Goal: Information Seeking & Learning: Learn about a topic

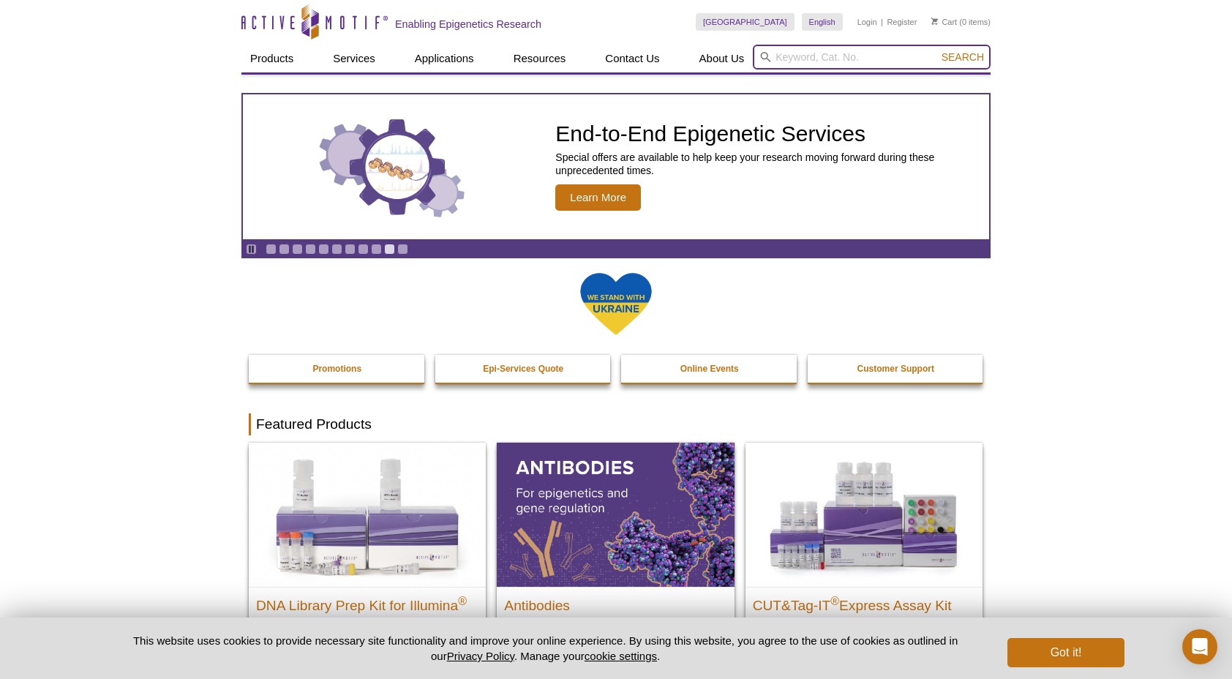
click at [825, 61] on input "search" at bounding box center [872, 57] width 238 height 25
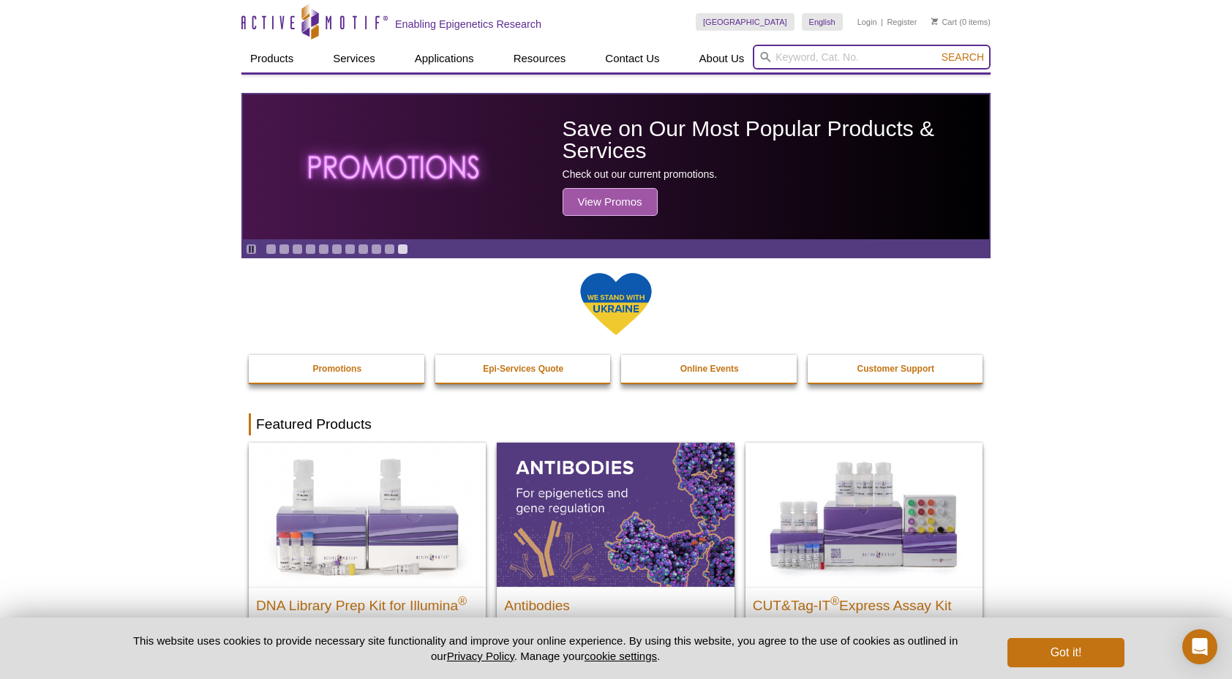
click at [825, 61] on input "search" at bounding box center [872, 57] width 238 height 25
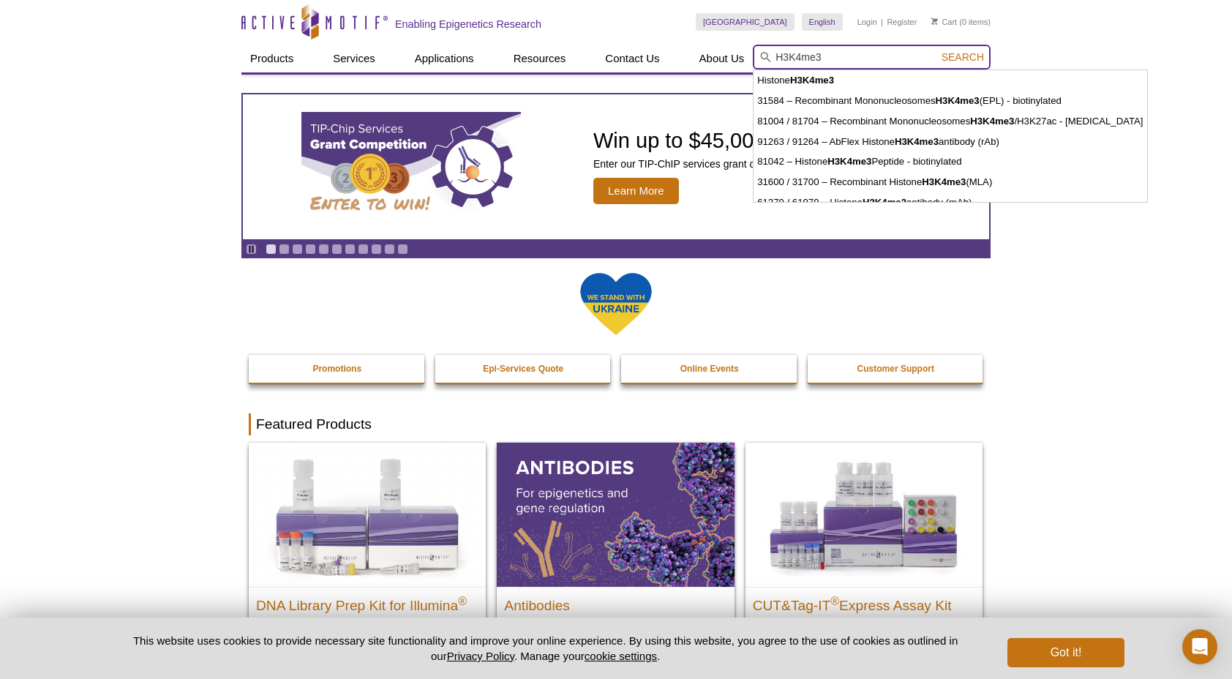
type input "H3K4me3"
click at [971, 54] on span "Search" at bounding box center [962, 57] width 42 height 12
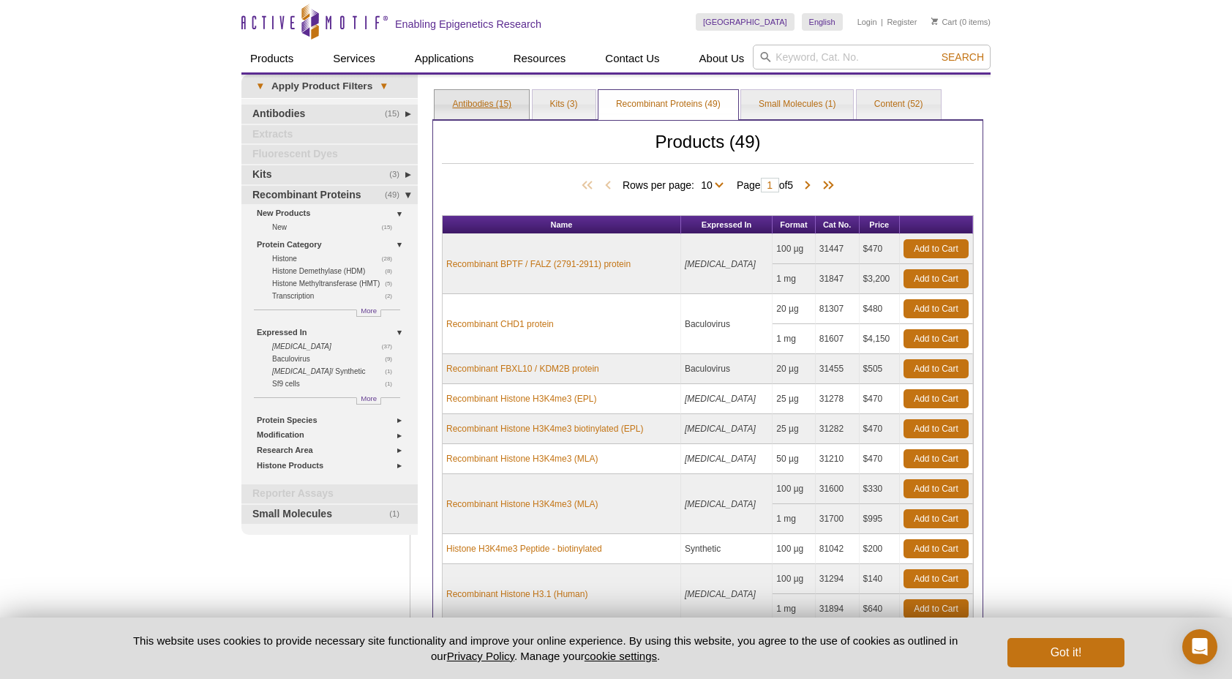
click at [494, 106] on link "Antibodies (15)" at bounding box center [481, 104] width 94 height 29
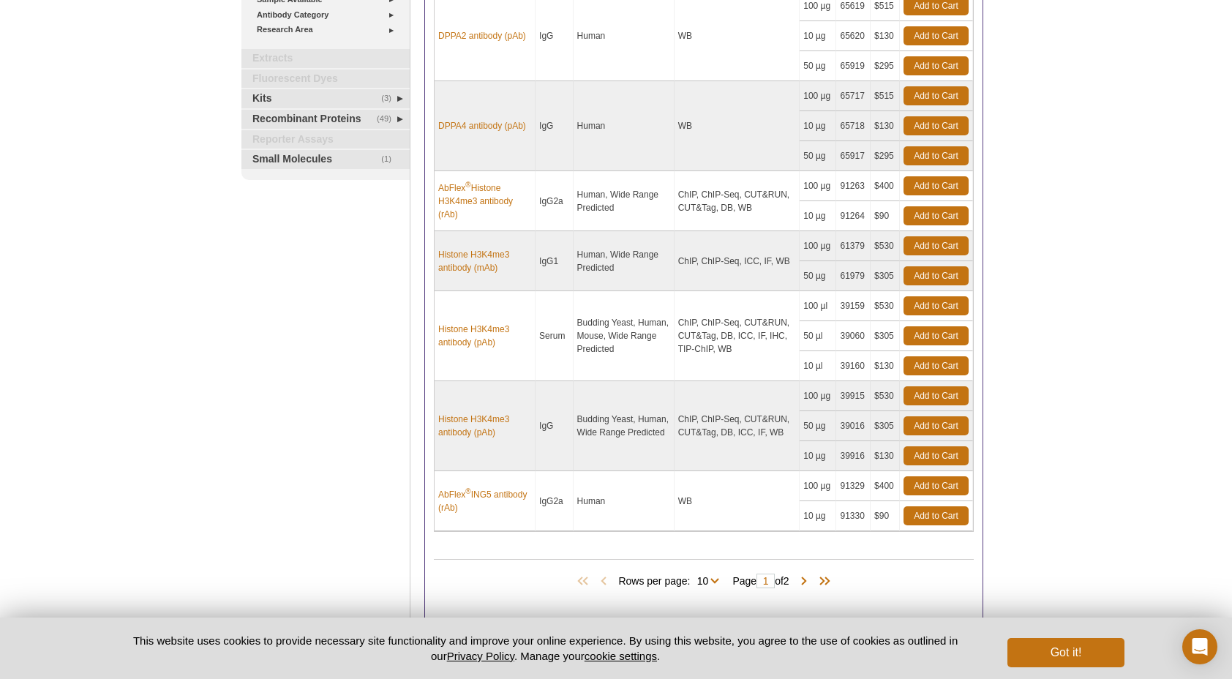
scroll to position [439, 0]
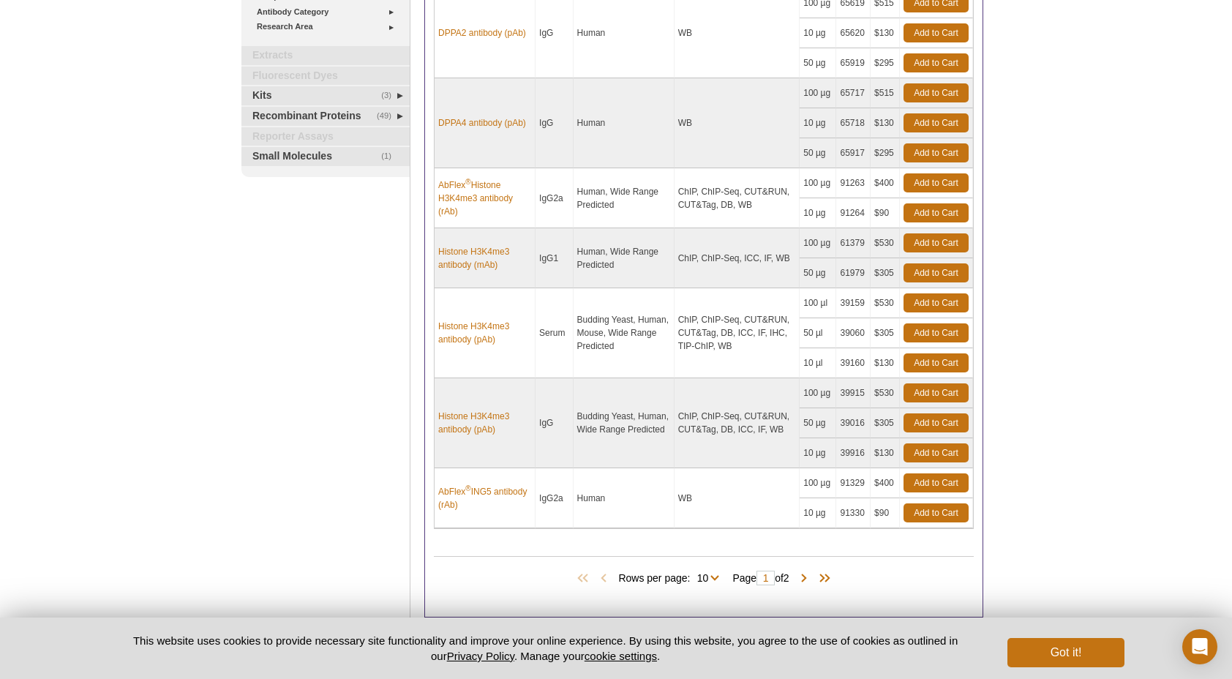
drag, startPoint x: 840, startPoint y: 417, endPoint x: 867, endPoint y: 418, distance: 27.8
click at [867, 418] on td "39016" at bounding box center [853, 423] width 34 height 30
click at [500, 410] on link "Histone H3K4me3 antibody (pAb)" at bounding box center [484, 423] width 93 height 26
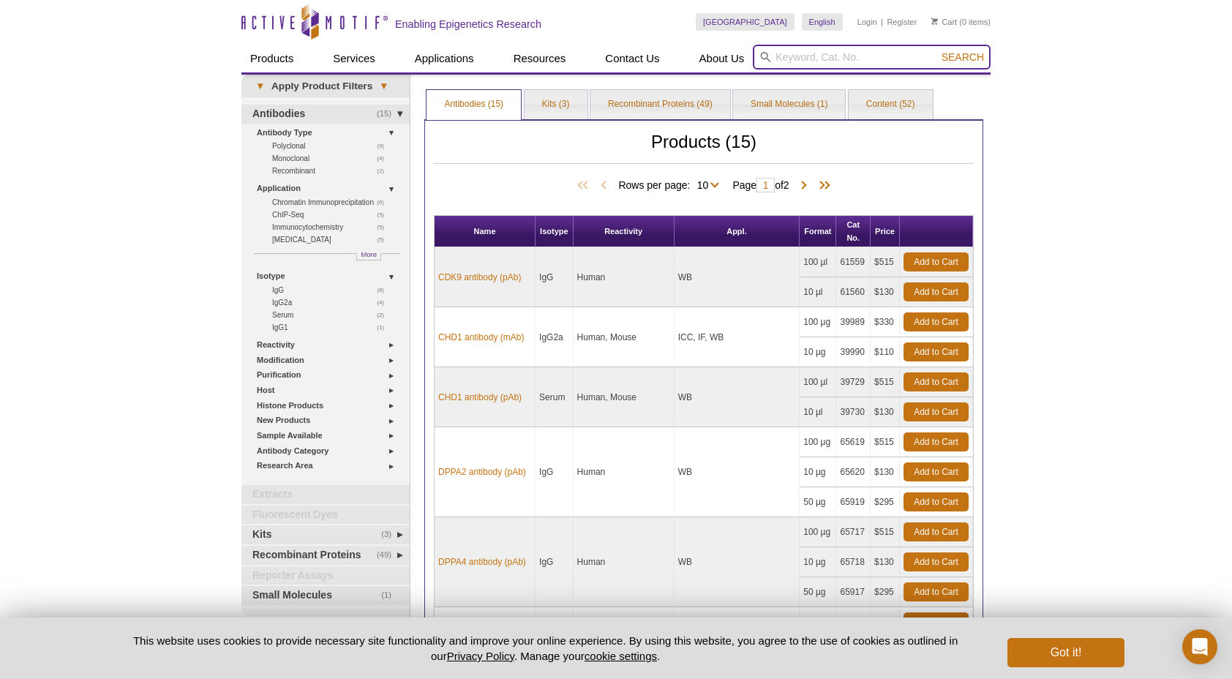
click at [824, 53] on input "search" at bounding box center [872, 57] width 238 height 25
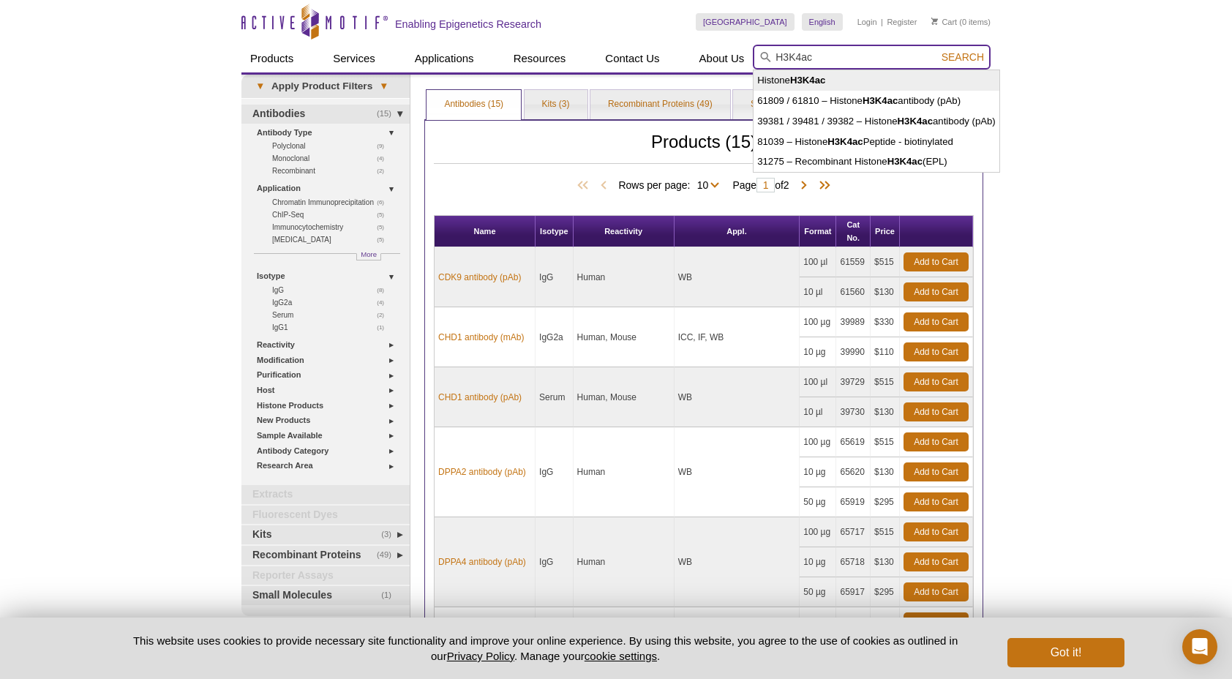
type input "H3K4ac"
click at [981, 60] on span "Search" at bounding box center [962, 57] width 42 height 12
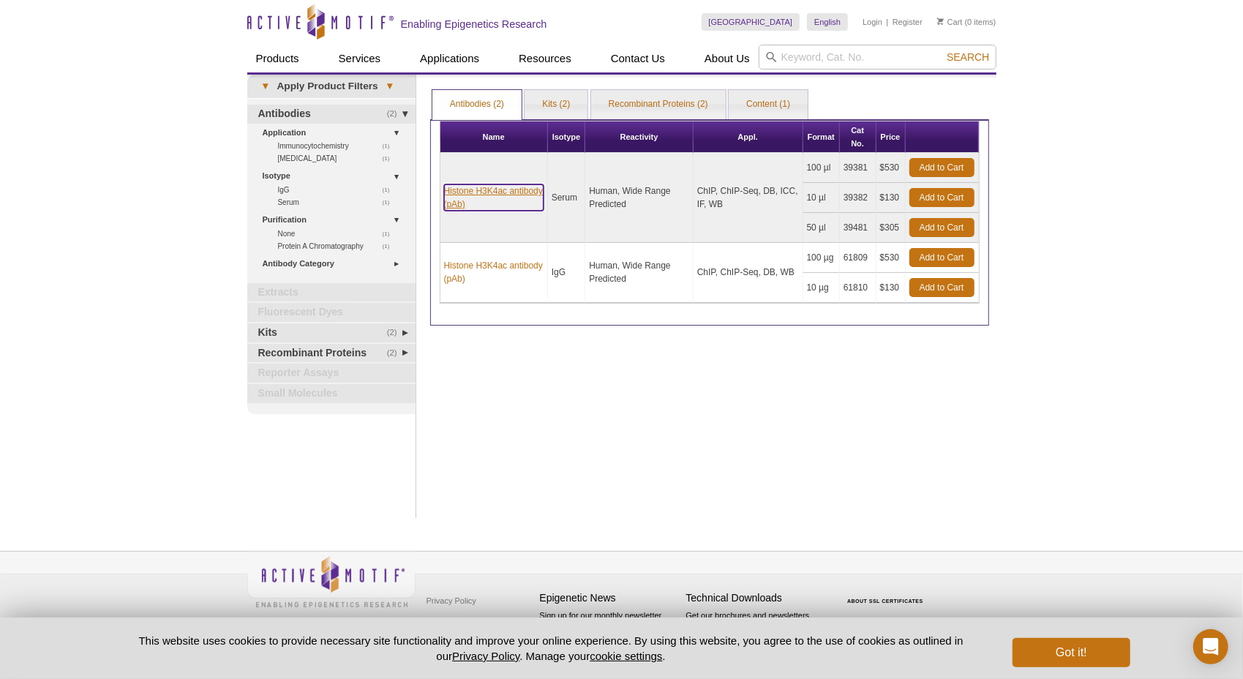
click at [513, 187] on link "Histone H3K4ac antibody (pAb)" at bounding box center [493, 197] width 99 height 26
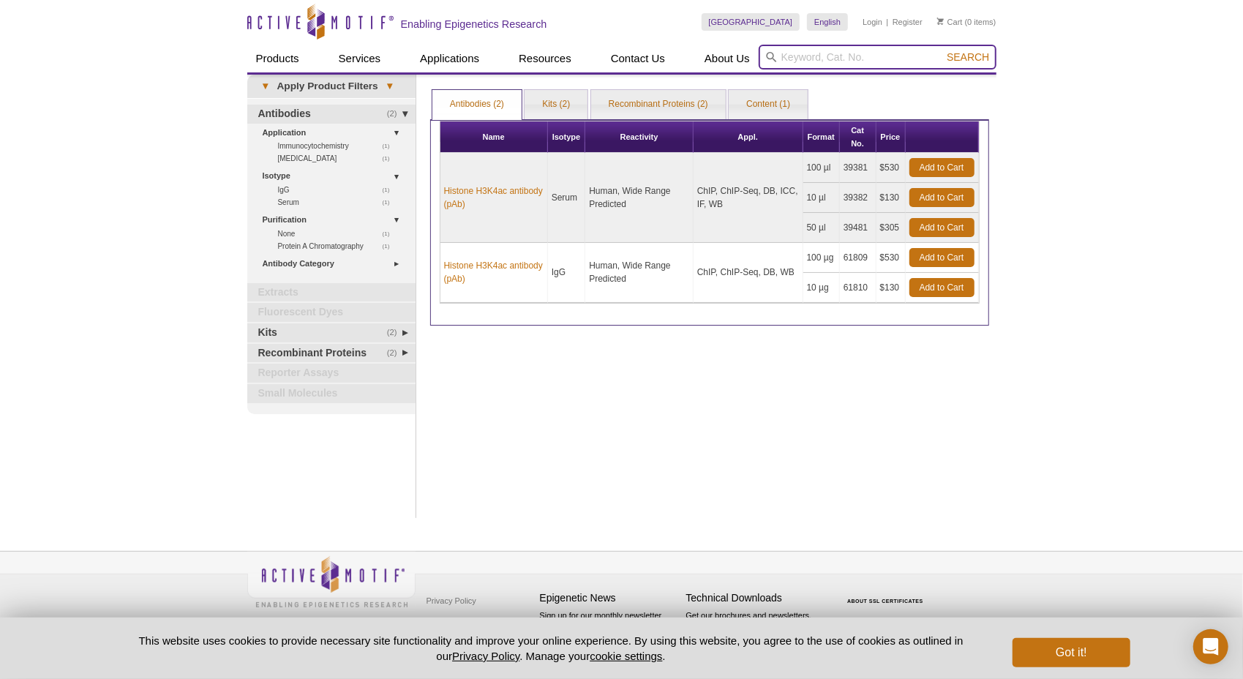
click at [841, 63] on input "search" at bounding box center [877, 57] width 238 height 25
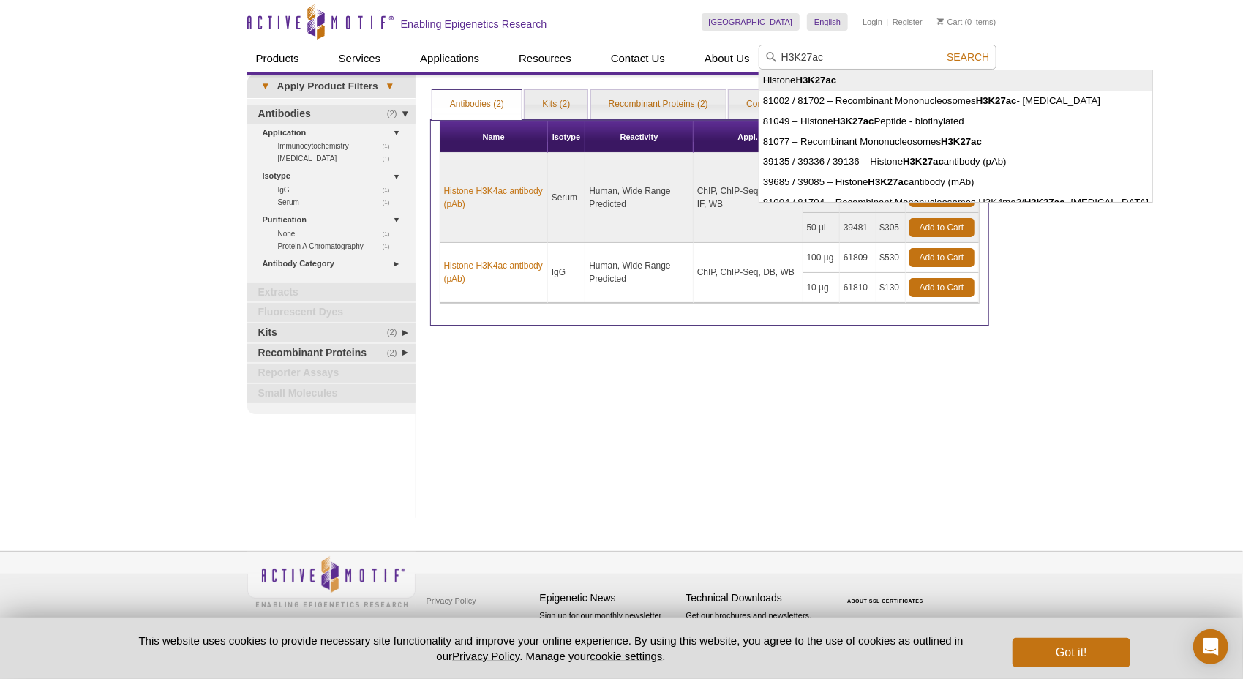
click at [957, 80] on li "Histone H3K27ac" at bounding box center [955, 80] width 393 height 20
type input "Histone H3K27ac"
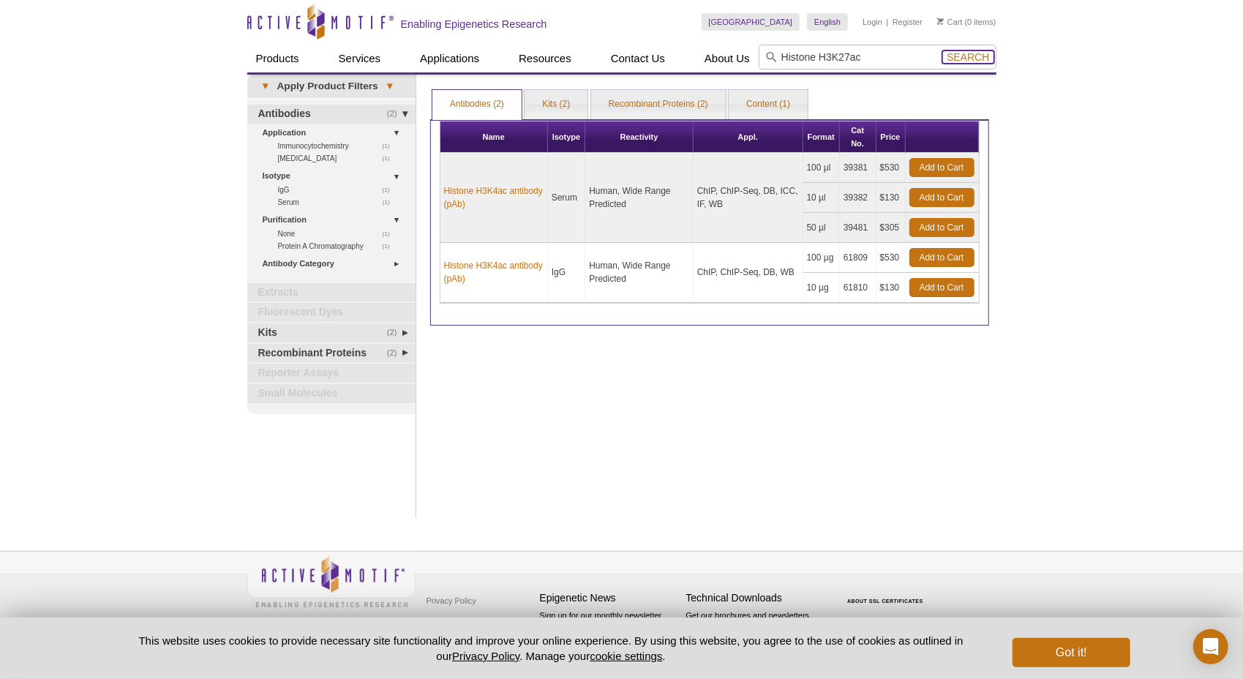
click at [980, 58] on span "Search" at bounding box center [967, 57] width 42 height 12
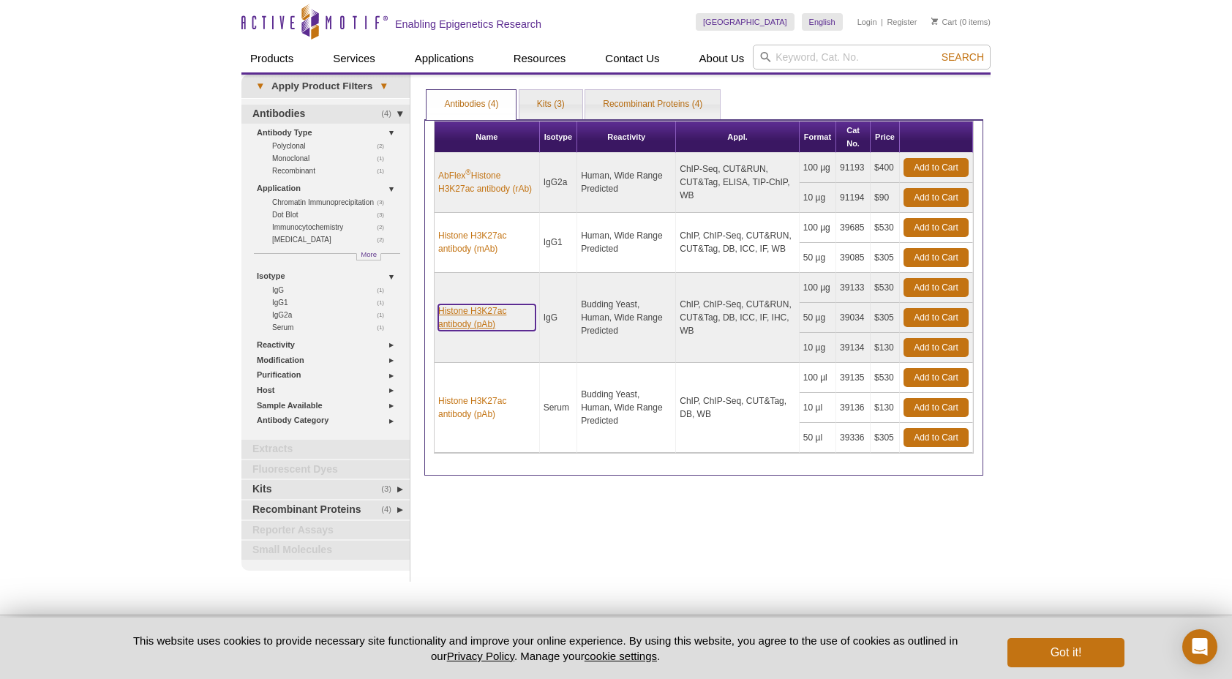
click at [482, 312] on link "Histone H3K27ac antibody (pAb)" at bounding box center [486, 317] width 97 height 26
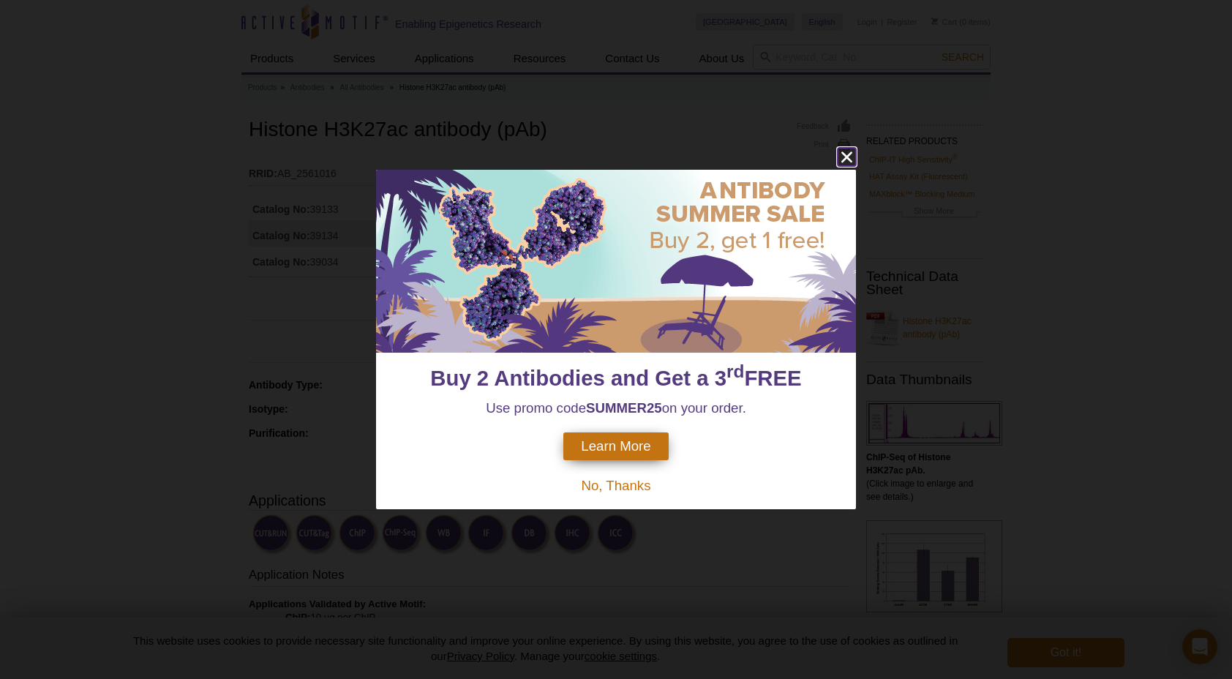
click at [847, 158] on icon "close" at bounding box center [846, 156] width 11 height 11
